Goal: Task Accomplishment & Management: Manage account settings

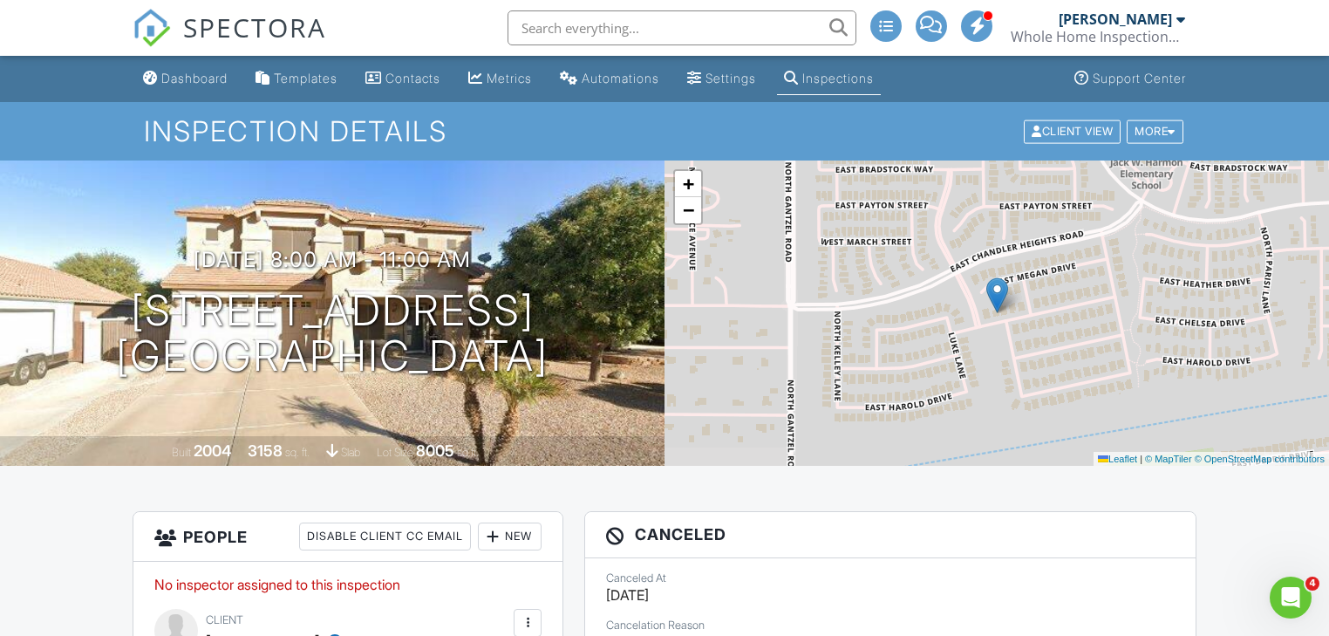
click at [607, 28] on input "text" at bounding box center [682, 27] width 349 height 35
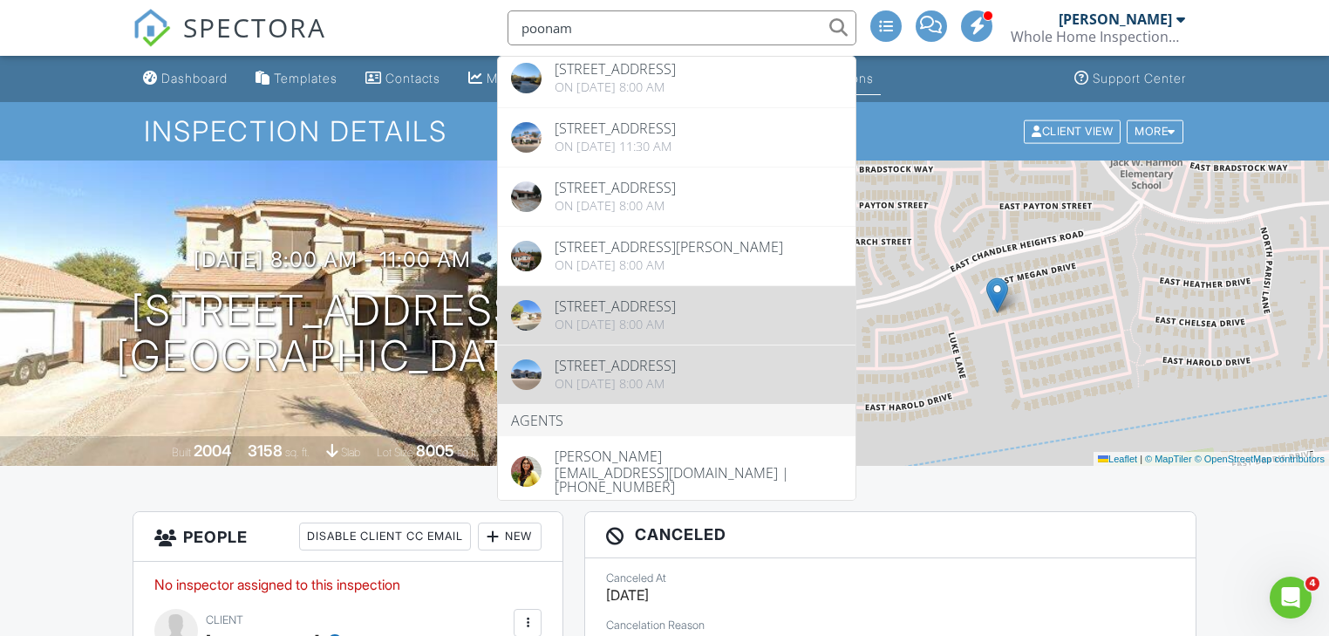
scroll to position [59, 0]
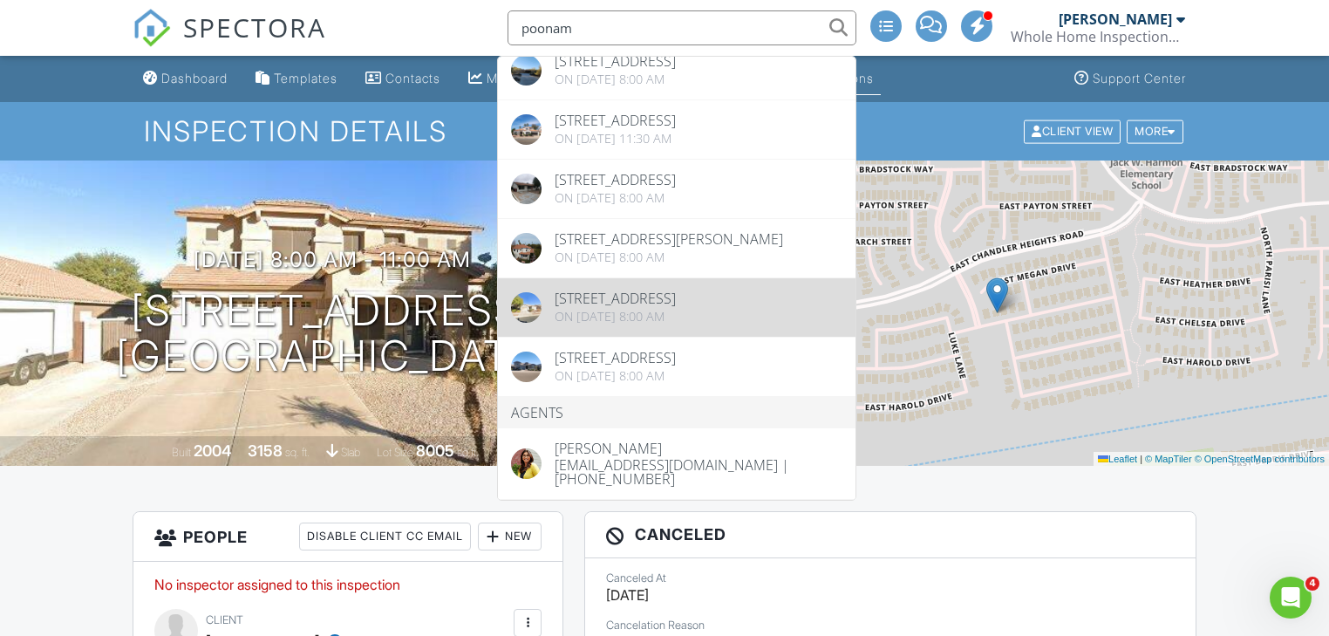
type input "poonam"
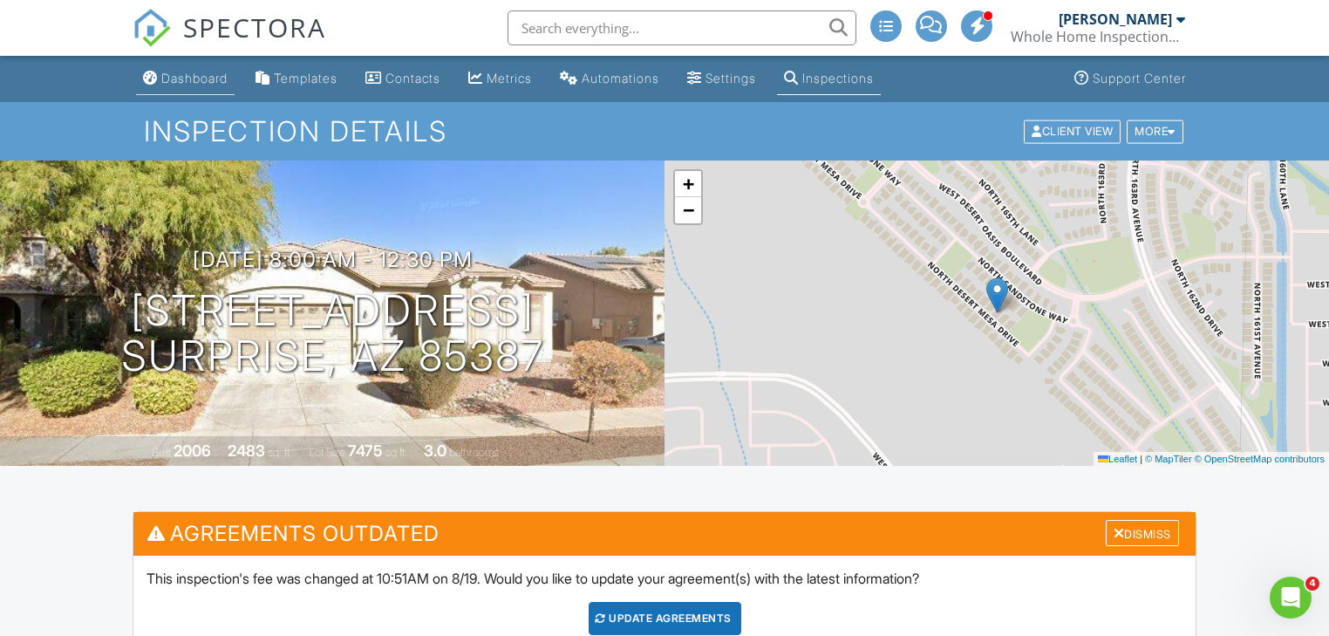
click at [162, 77] on div "Dashboard" at bounding box center [194, 78] width 66 height 15
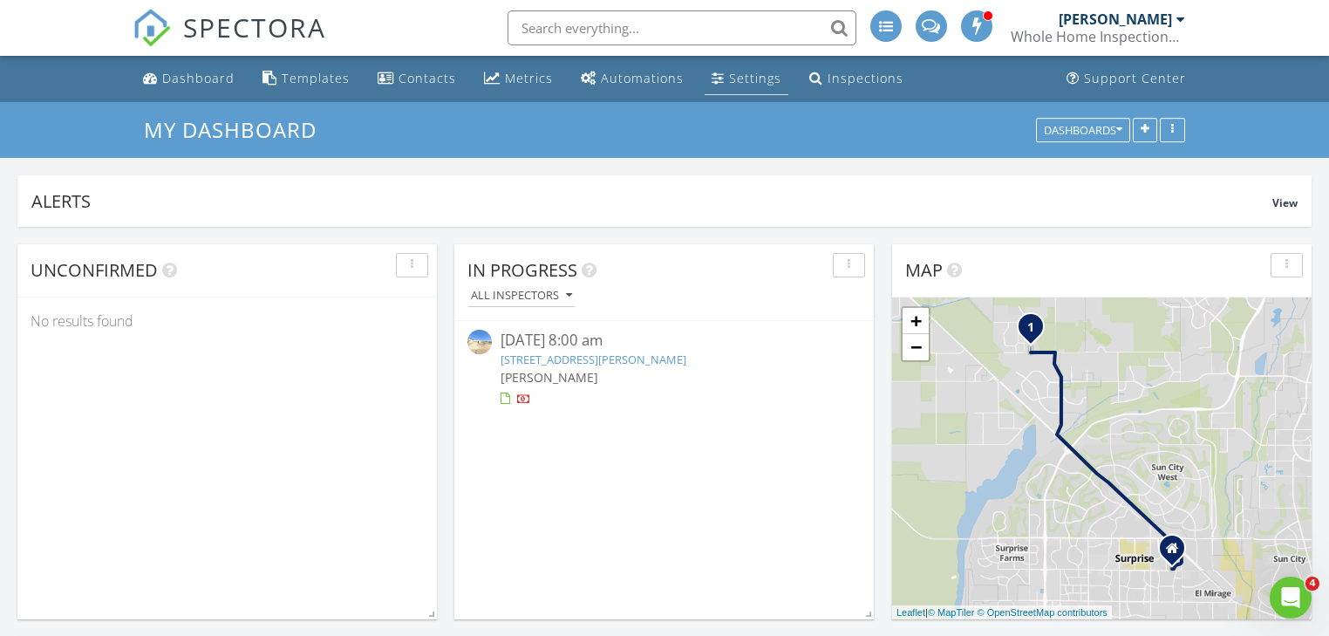
click at [750, 77] on div "Settings" at bounding box center [755, 78] width 52 height 17
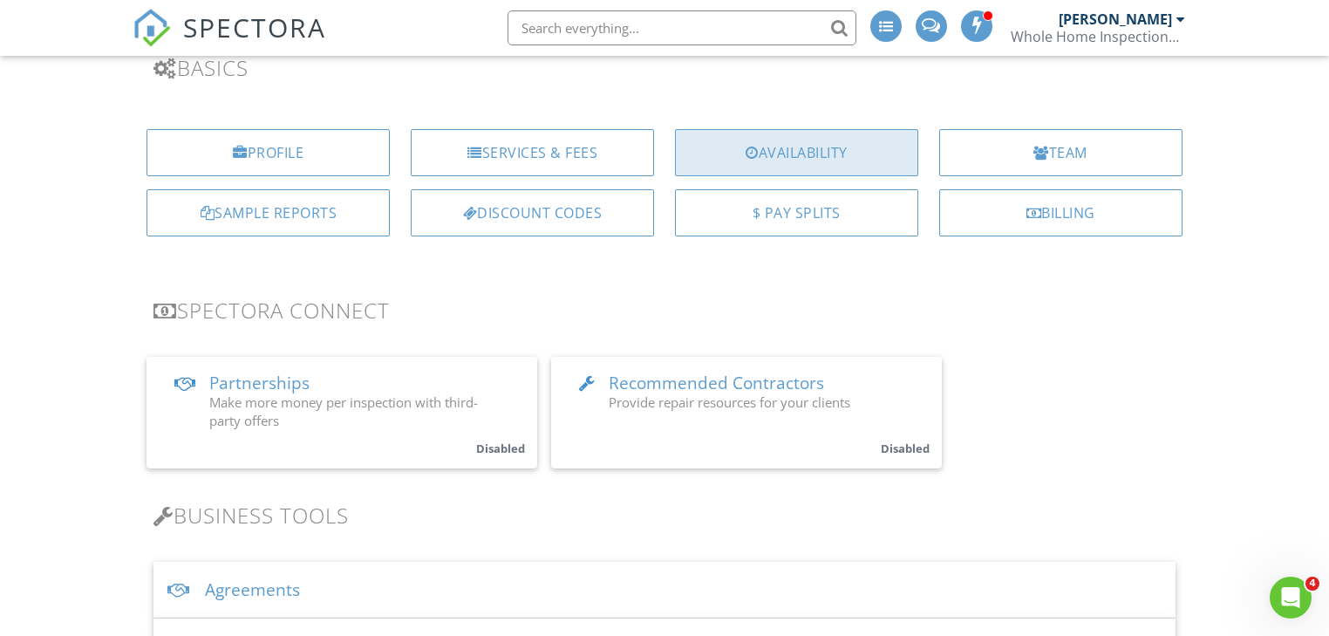
click at [800, 153] on div "Availability" at bounding box center [796, 152] width 243 height 47
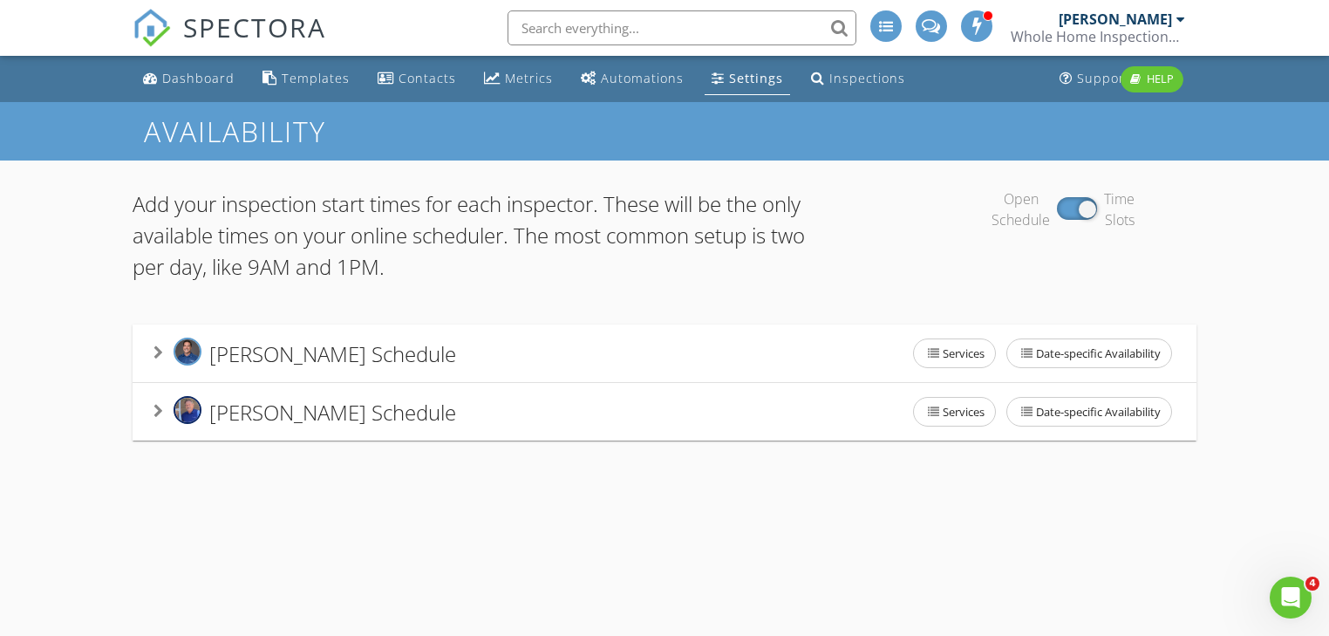
click at [161, 350] on icon at bounding box center [159, 352] width 10 height 14
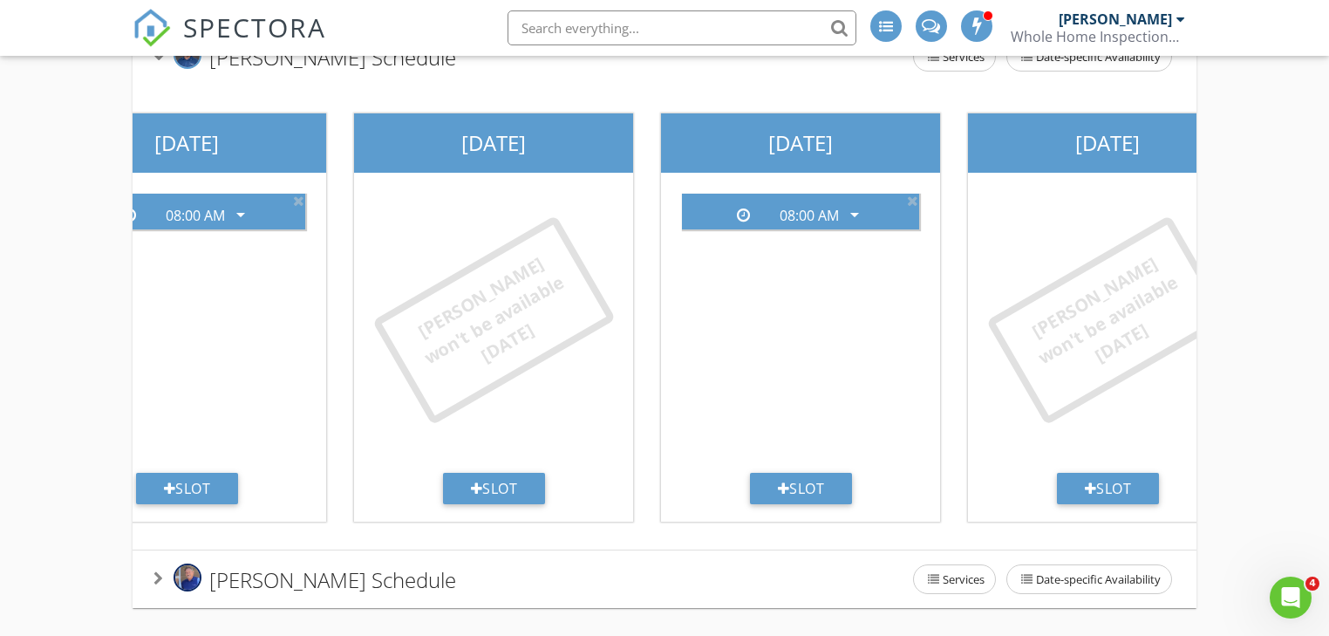
scroll to position [0, 1085]
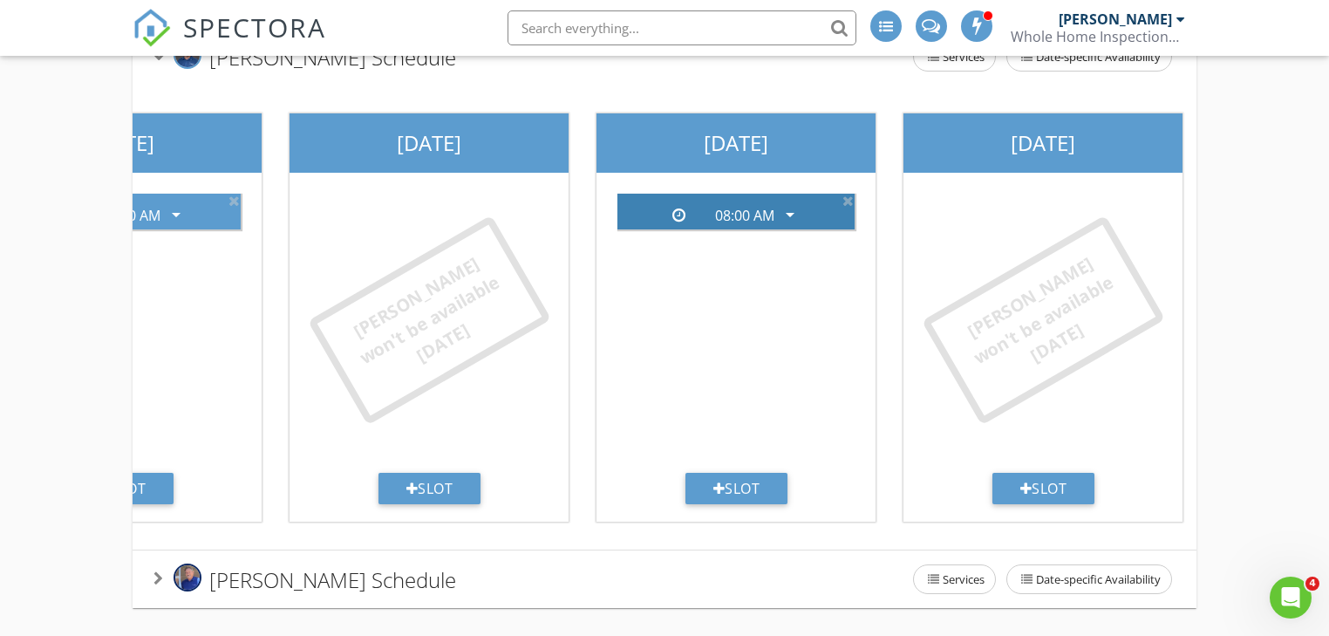
click at [791, 204] on icon "arrow_drop_down" at bounding box center [790, 214] width 21 height 21
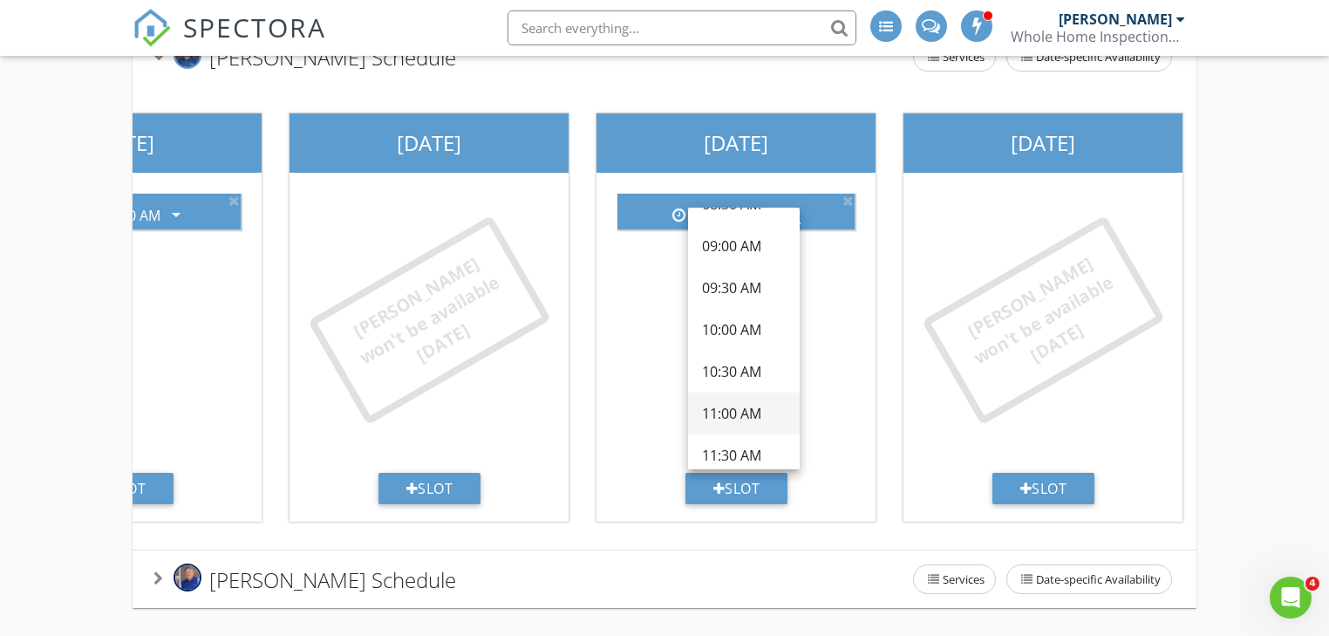
scroll to position [209, 0]
click at [730, 353] on div "10:00 AM" at bounding box center [744, 361] width 84 height 21
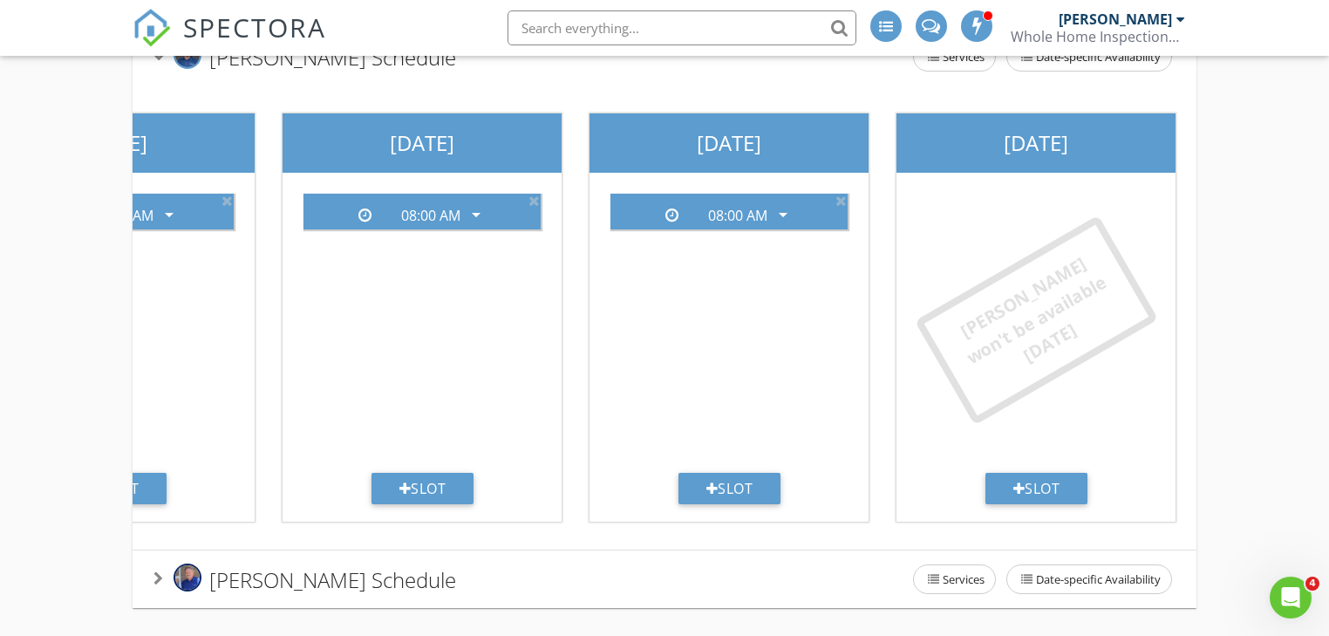
scroll to position [0, 0]
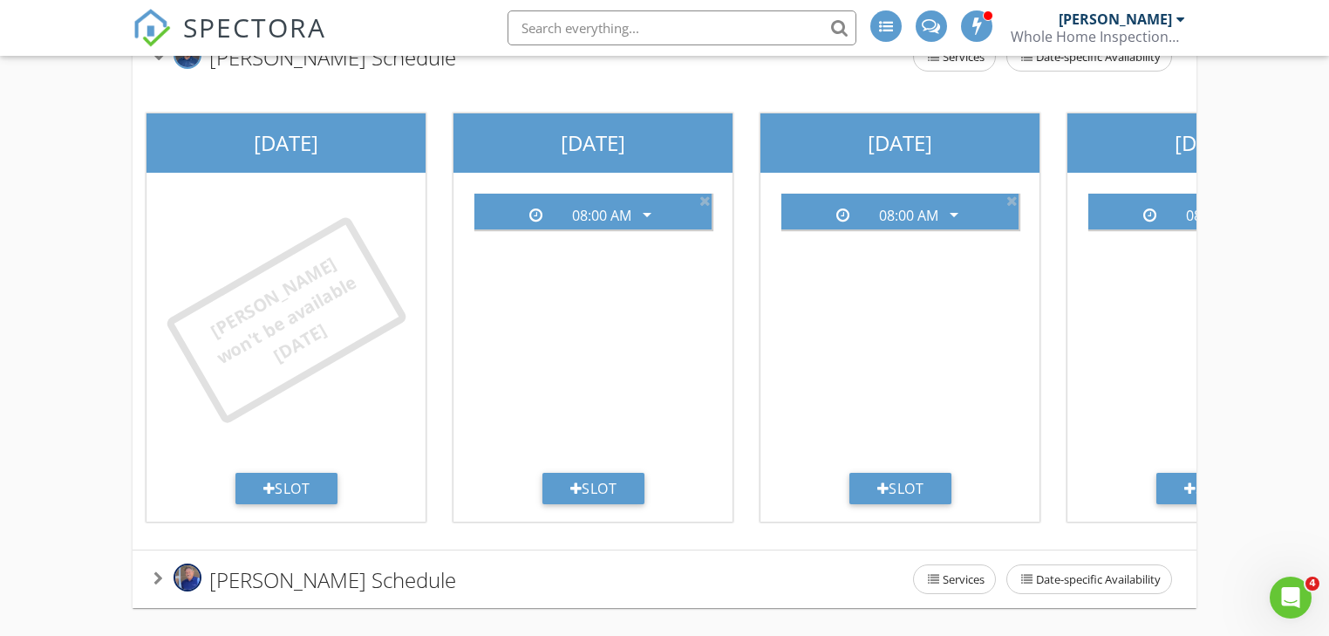
click at [145, 576] on div "Joe Bower's Schedule Services Date-specific Availability" at bounding box center [664, 579] width 1063 height 58
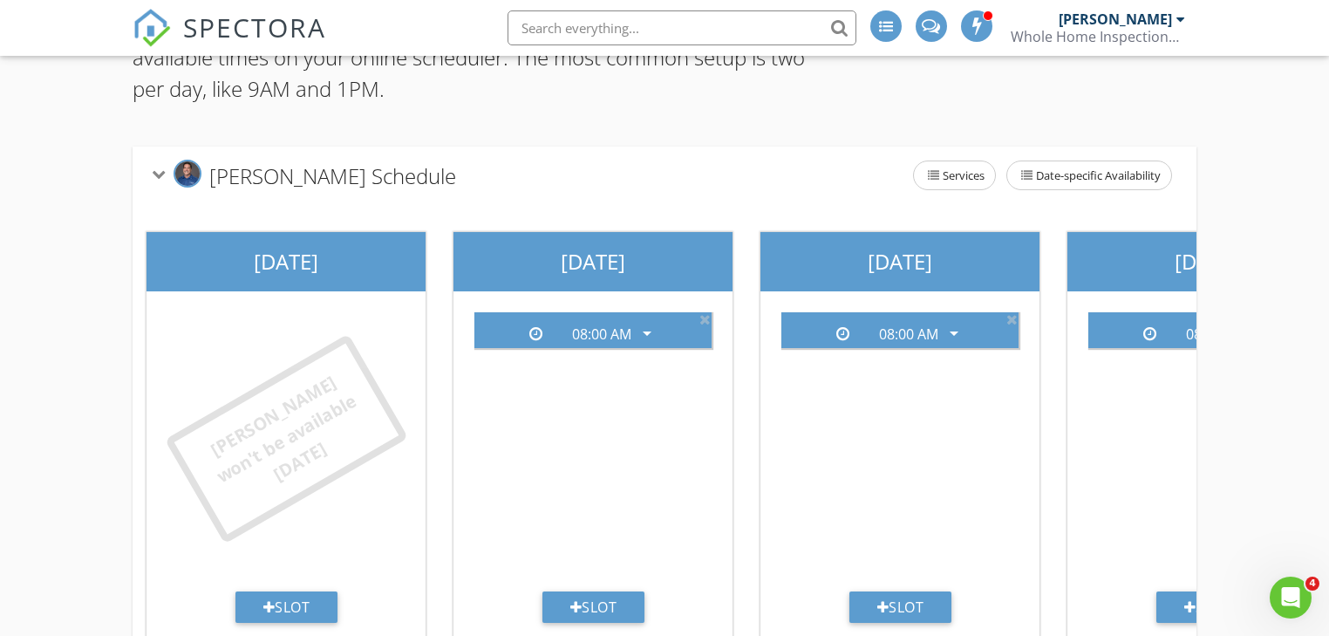
scroll to position [167, 0]
